Goal: Task Accomplishment & Management: Manage account settings

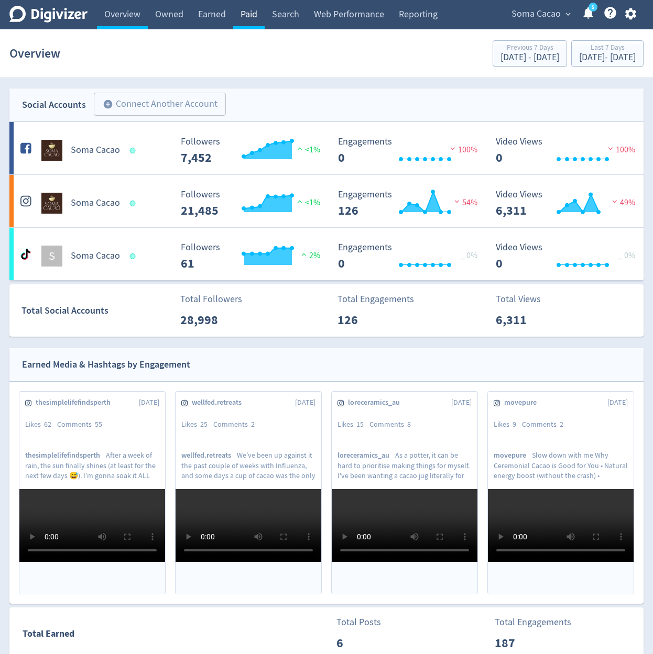
click at [256, 15] on link "Paid" at bounding box center [248, 14] width 31 height 29
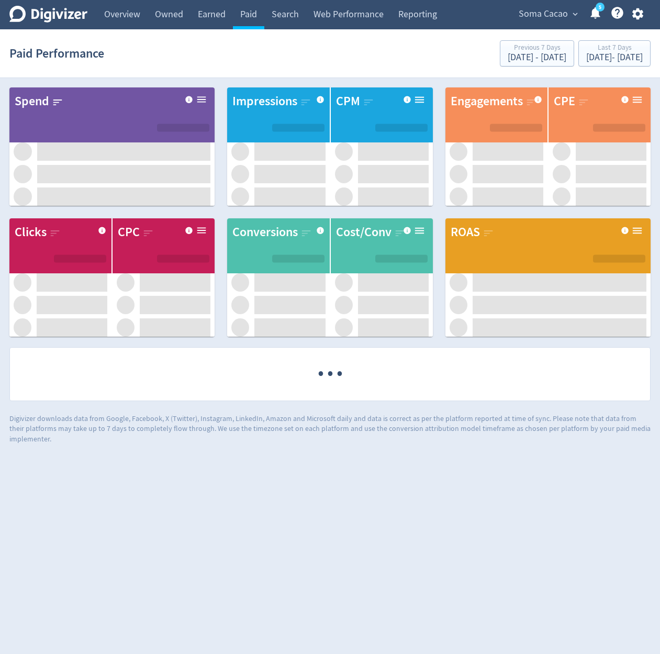
click at [374, 51] on div "Paid Performance Previous 7 Days [DATE] - [DATE] Last 7 Days [DATE] - [DATE]" at bounding box center [330, 54] width 642 height 34
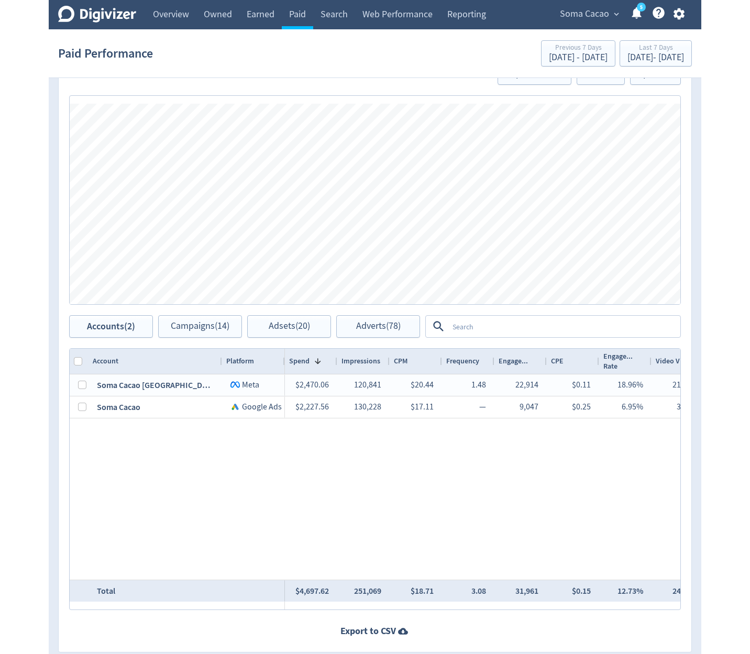
scroll to position [314, 0]
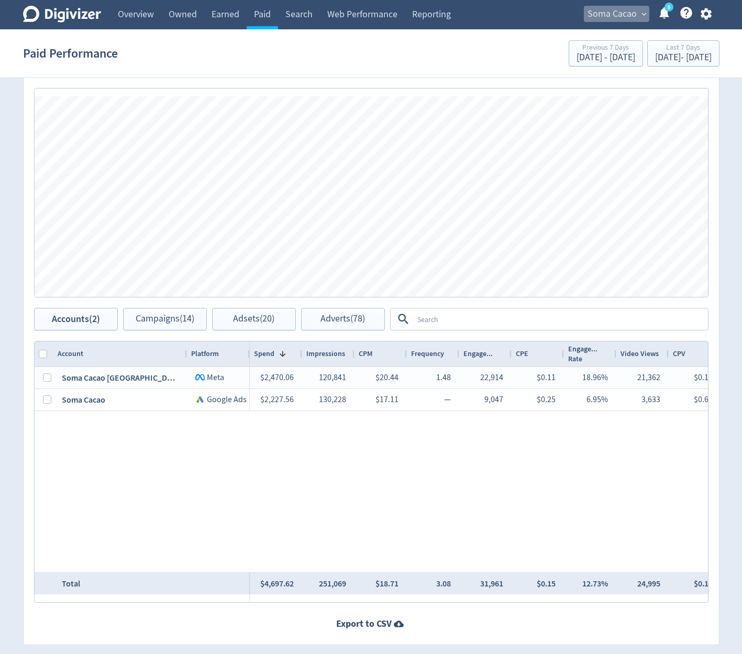
click at [616, 16] on span "Soma Cacao" at bounding box center [612, 14] width 49 height 17
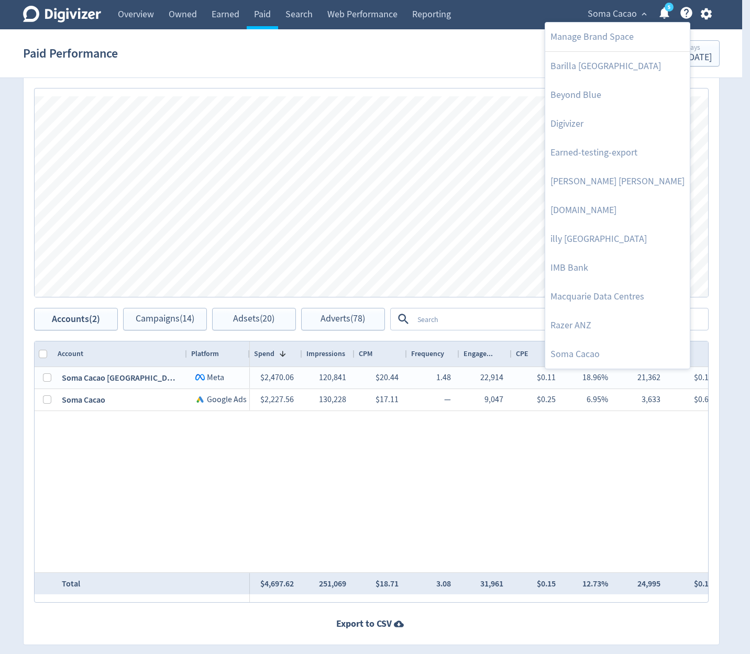
click at [179, 311] on div at bounding box center [375, 327] width 750 height 654
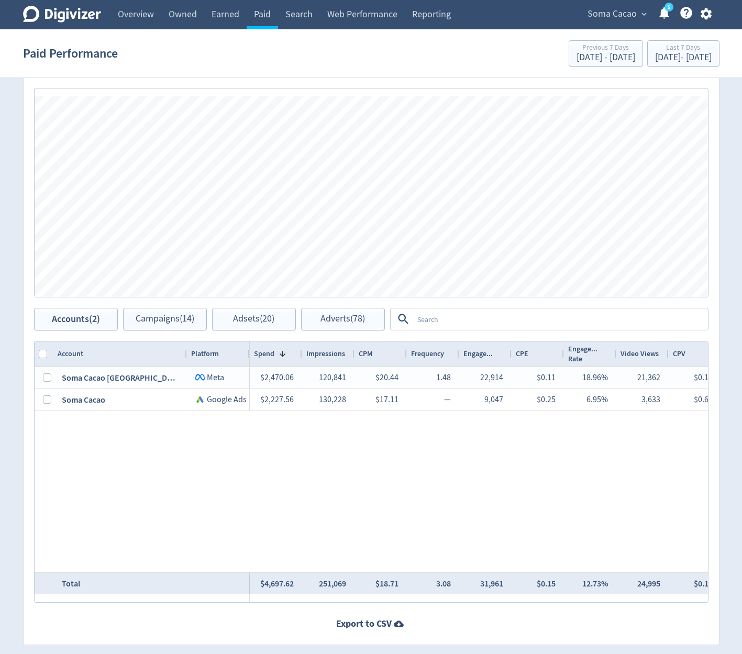
click at [179, 313] on body "Digivizer Logo [PERSON_NAME] Logo Overview Owned Earned Paid Search Web Perform…" at bounding box center [371, 182] width 742 height 992
click at [175, 322] on span "Campaigns (14)" at bounding box center [165, 319] width 59 height 10
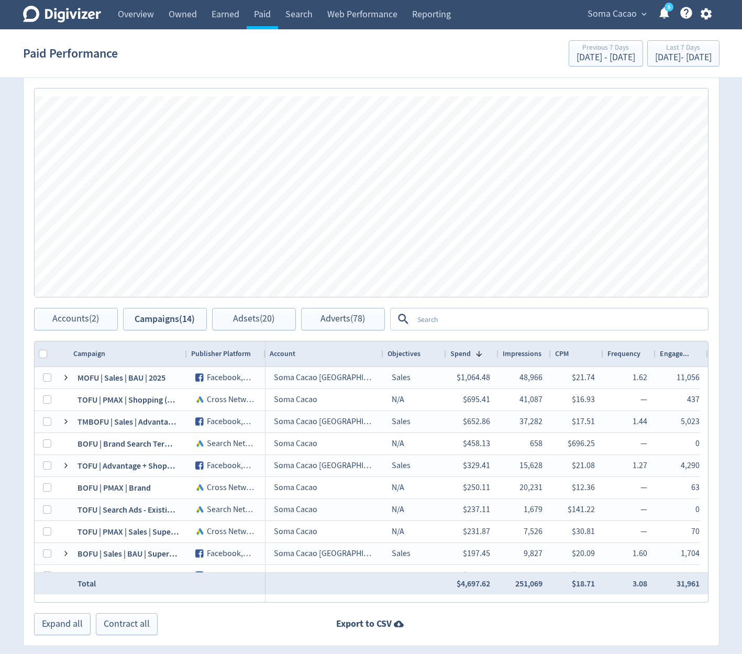
click at [660, 10] on icon "button" at bounding box center [706, 14] width 11 height 12
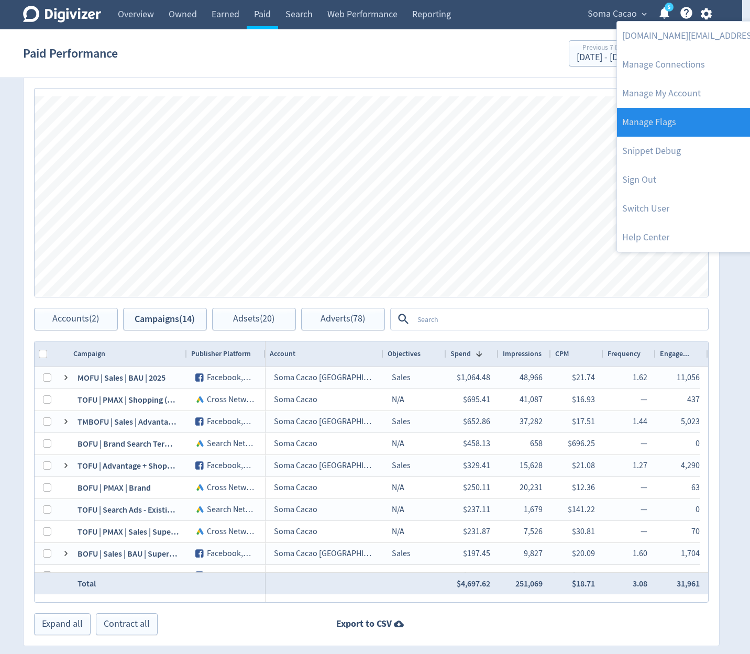
click at [660, 124] on link "Manage Flags" at bounding box center [724, 122] width 214 height 29
